Goal: Information Seeking & Learning: Learn about a topic

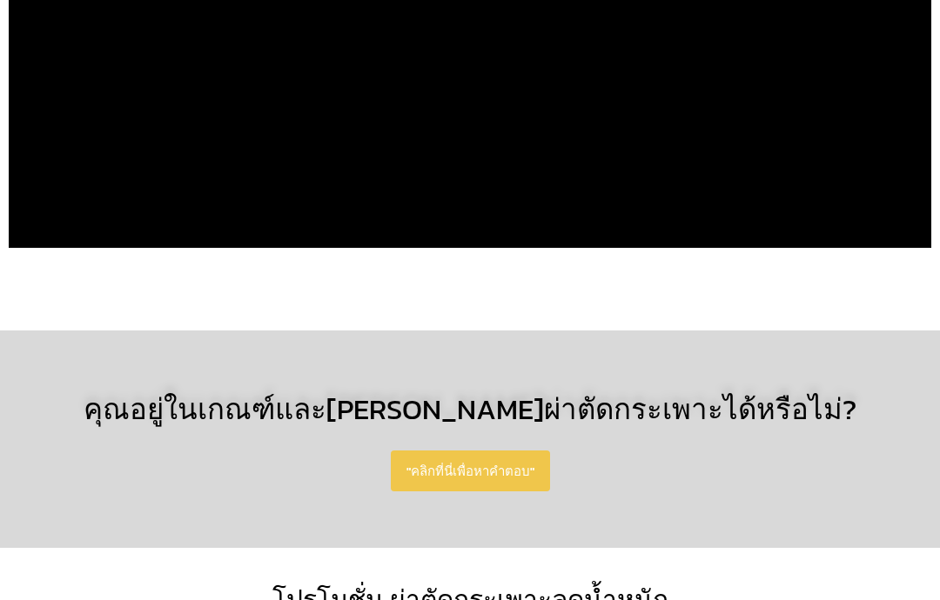
scroll to position [1838, 0]
click at [509, 465] on span ""คลิกที่นี่เพื่อหาคำตอบ"" at bounding box center [470, 471] width 128 height 13
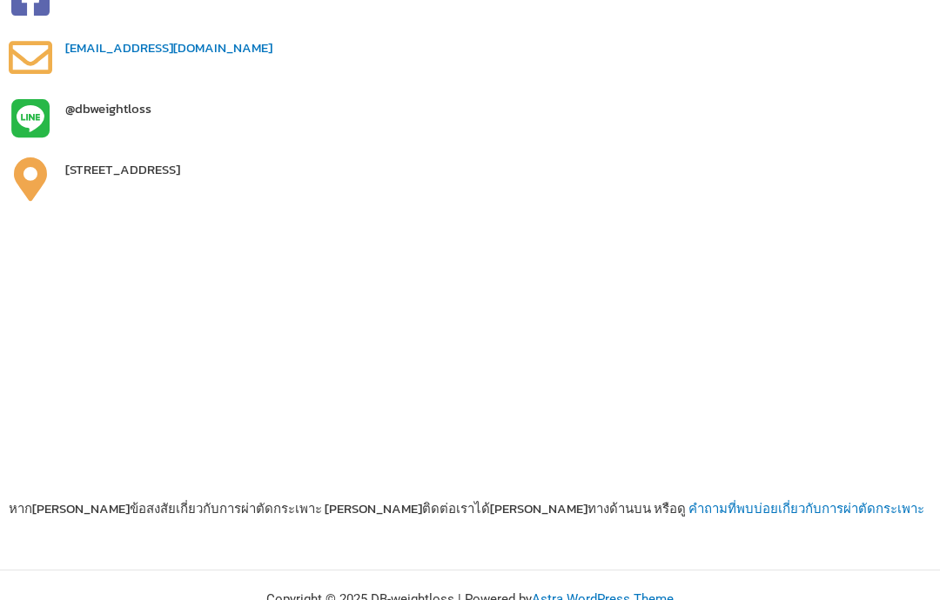
scroll to position [685, 0]
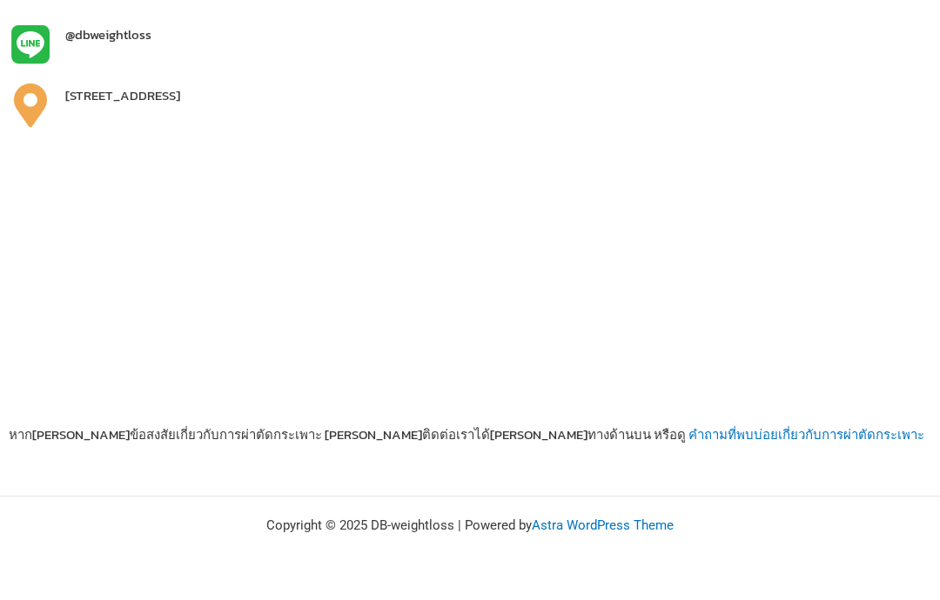
click at [688, 432] on span "คำถามที่พบบ่อยเกี่ยวกับการผ่าตัดกระเพาะ" at bounding box center [806, 435] width 236 height 20
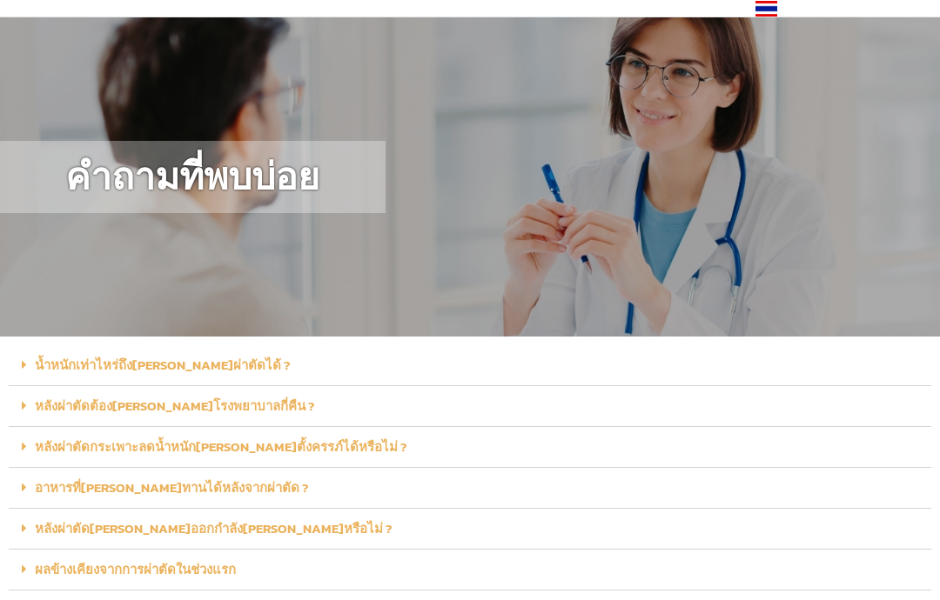
click at [79, 390] on div "หลังผ่าตัดต้อง[PERSON_NAME]โรงพยาบาลกี่คืน ?" at bounding box center [470, 407] width 922 height 41
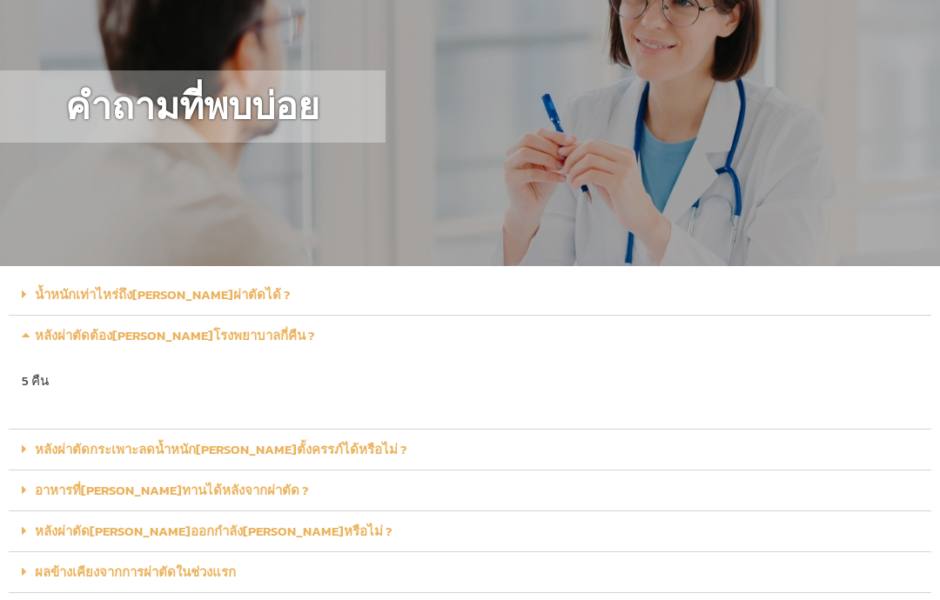
click at [110, 440] on link "หลังผ่าตัดกระเพาะลดน้ำหนัก[PERSON_NAME]ตั้งครรภ์ได้หรือไม่ ?" at bounding box center [221, 450] width 372 height 20
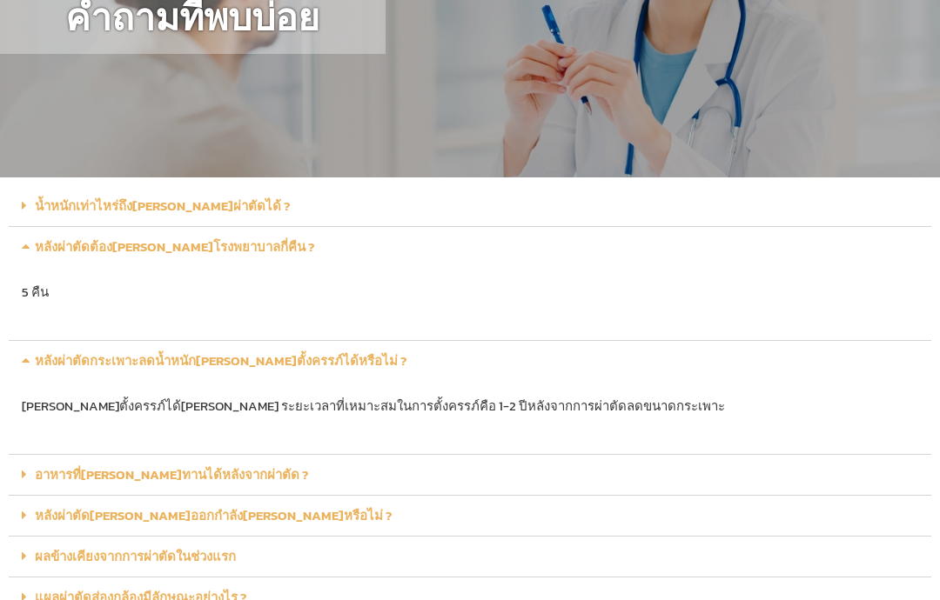
scroll to position [212, 0]
click at [100, 465] on link "อาหารที่[PERSON_NAME]ทานได้หลังจากผ่าตัด ?" at bounding box center [171, 475] width 273 height 20
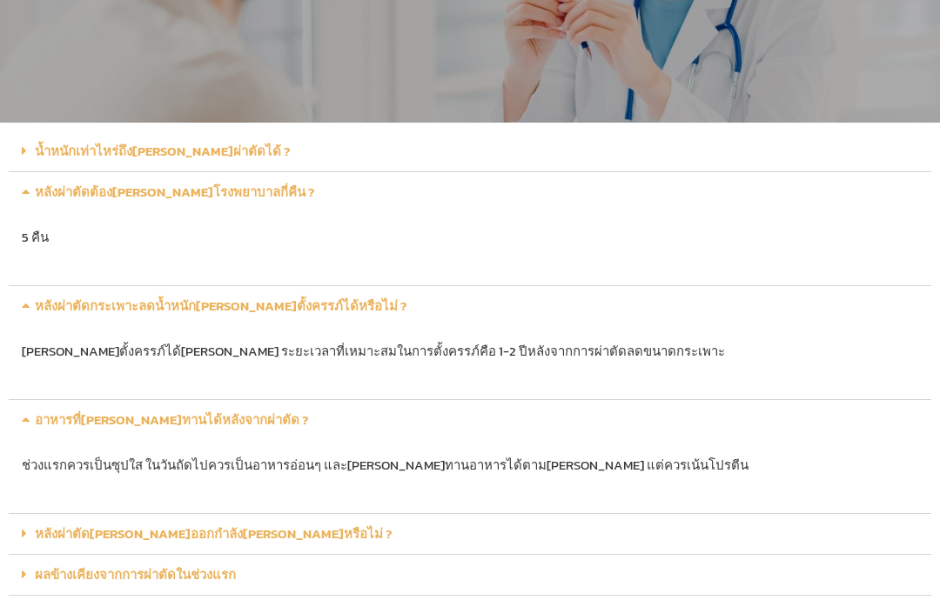
scroll to position [268, 0]
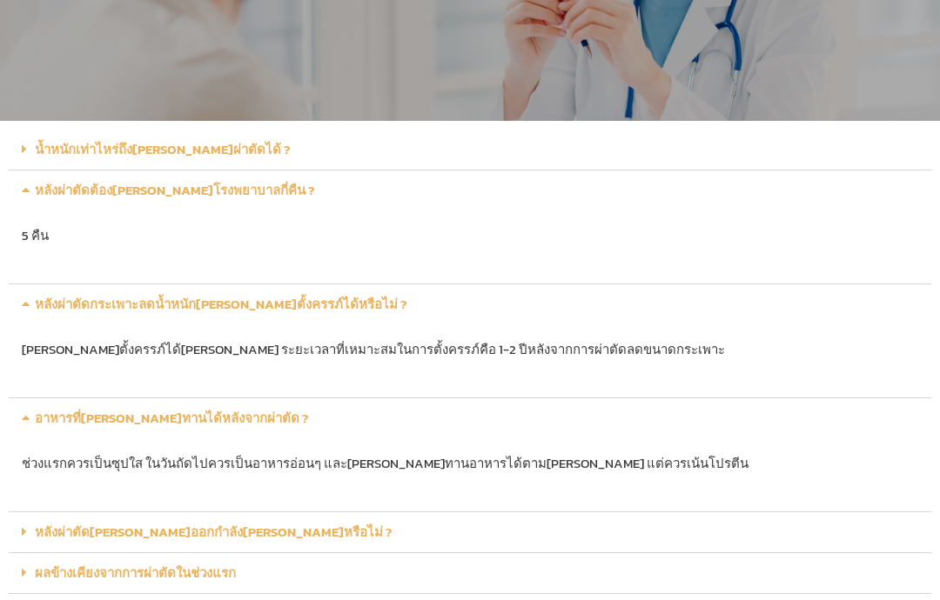
click at [100, 523] on link "หลังผ่าตัด[PERSON_NAME]ออกกำลัง[PERSON_NAME]หรือไม่ ?" at bounding box center [213, 533] width 357 height 20
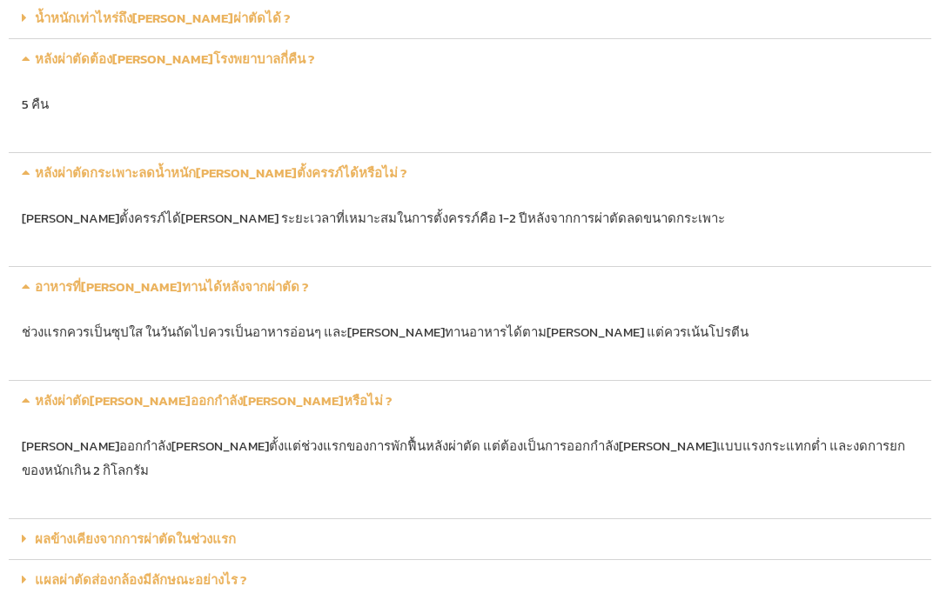
scroll to position [400, 0]
click at [125, 529] on link "ผลข้างเคียงจากการผ่าตัดในช่วงแรก" at bounding box center [135, 539] width 201 height 20
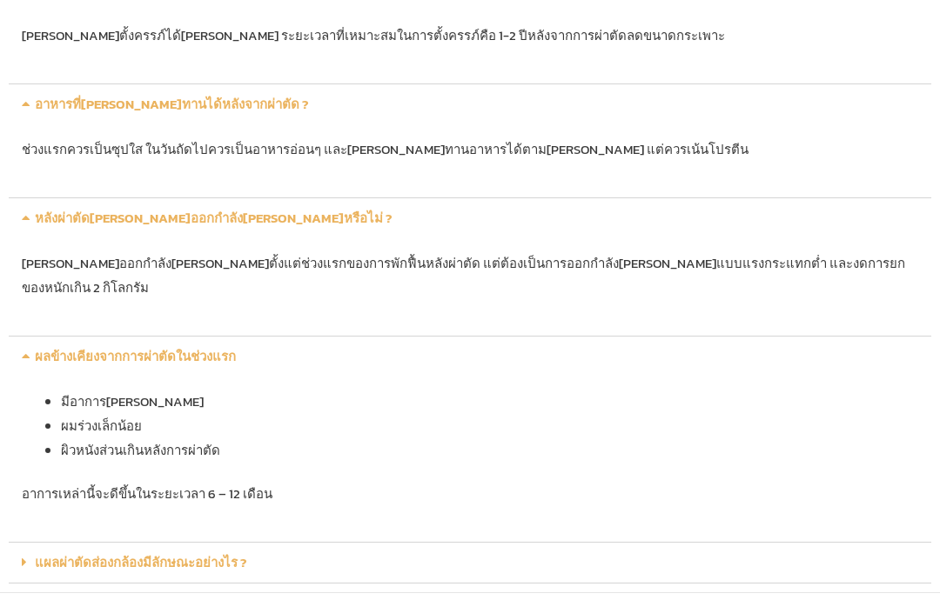
scroll to position [577, 0]
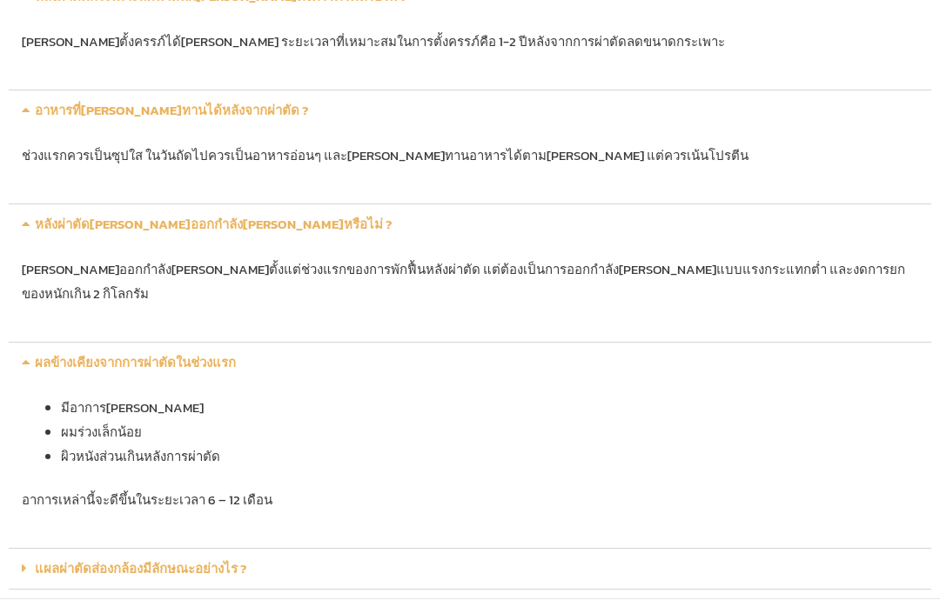
click at [120, 559] on link "แผลผ่าตัดส่องกล้องมีลักษณะอย่างไร ?" at bounding box center [140, 569] width 211 height 20
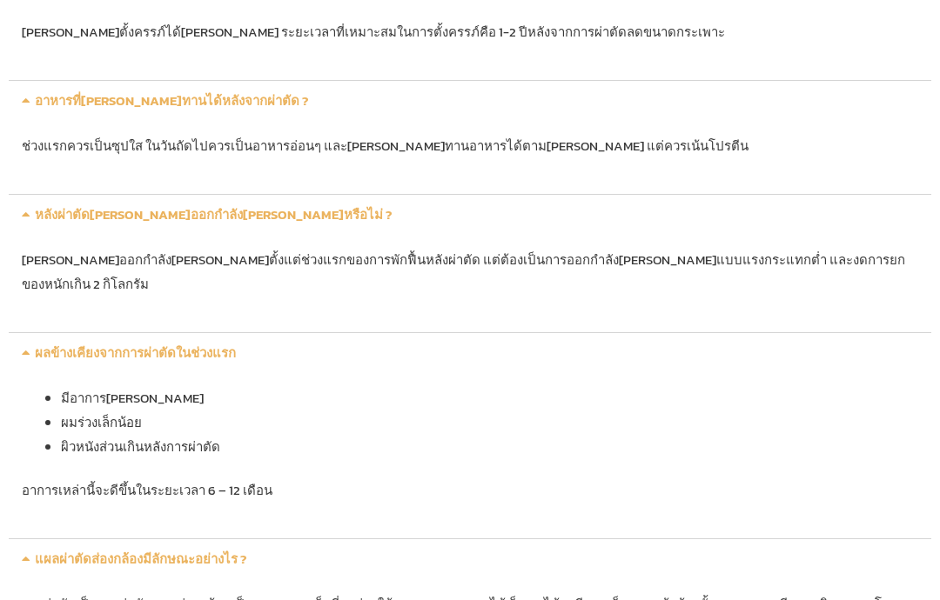
scroll to position [578, 0]
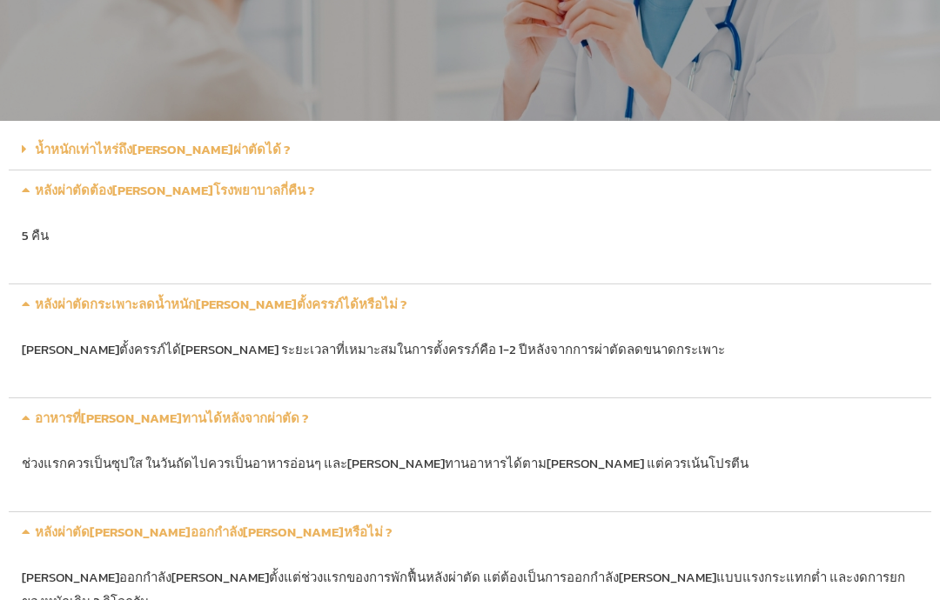
click at [115, 148] on link "น้ำหนักเท่าไหร่ถึง[PERSON_NAME]ผ่าตัดได้ ?" at bounding box center [162, 150] width 255 height 20
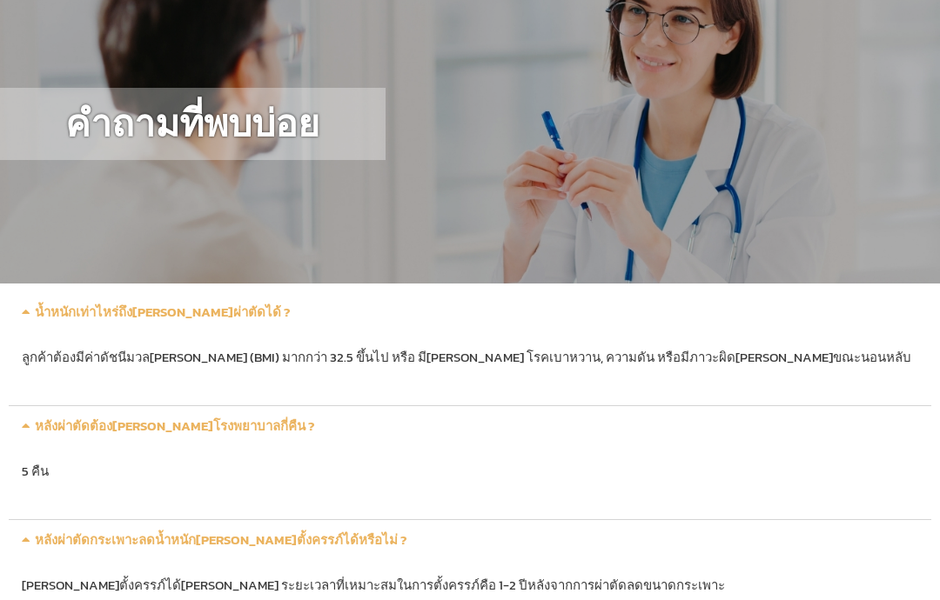
scroll to position [0, 0]
